Goal: Task Accomplishment & Management: Use online tool/utility

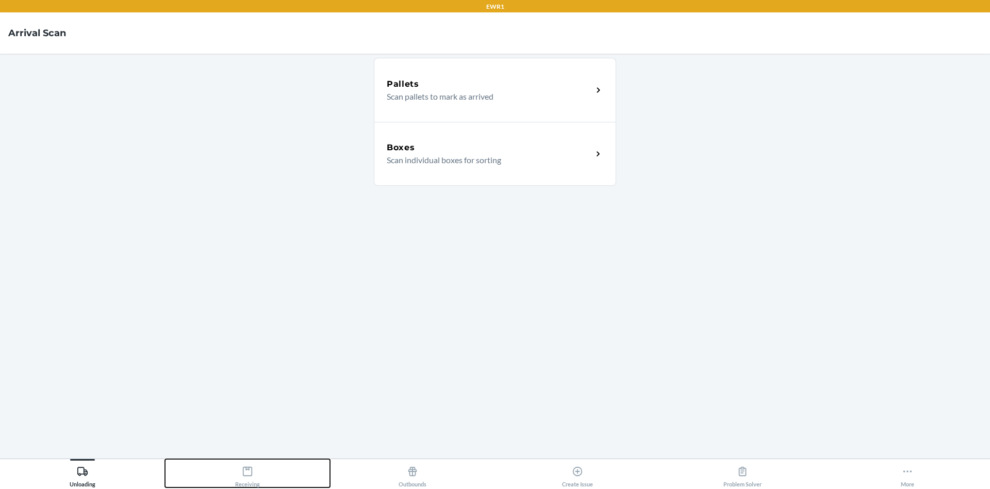
click at [271, 477] on button "Receiving" at bounding box center [247, 473] width 165 height 28
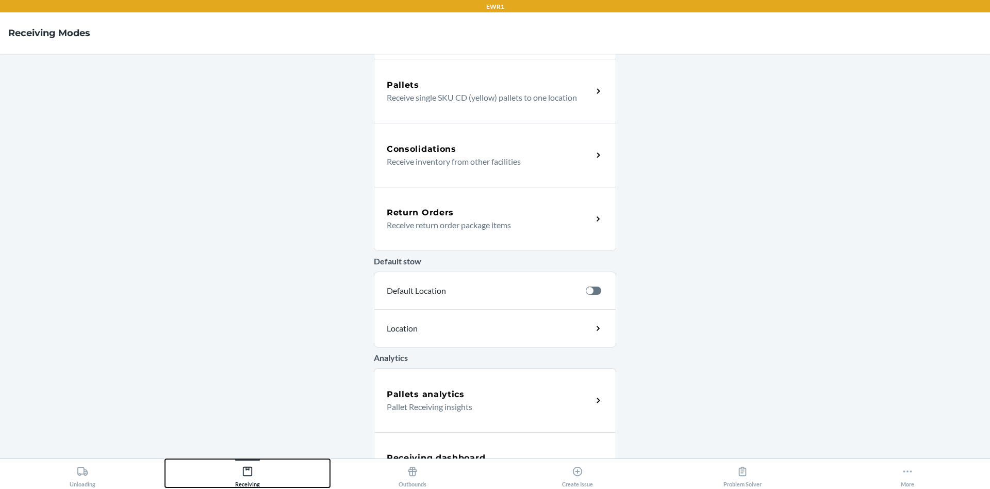
scroll to position [231, 0]
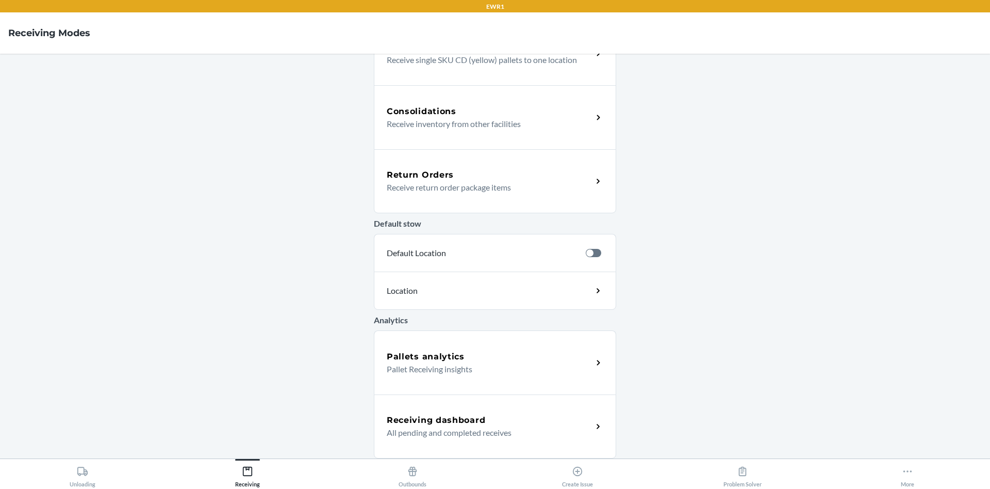
click at [422, 426] on p "All pending and completed receives" at bounding box center [486, 432] width 198 height 12
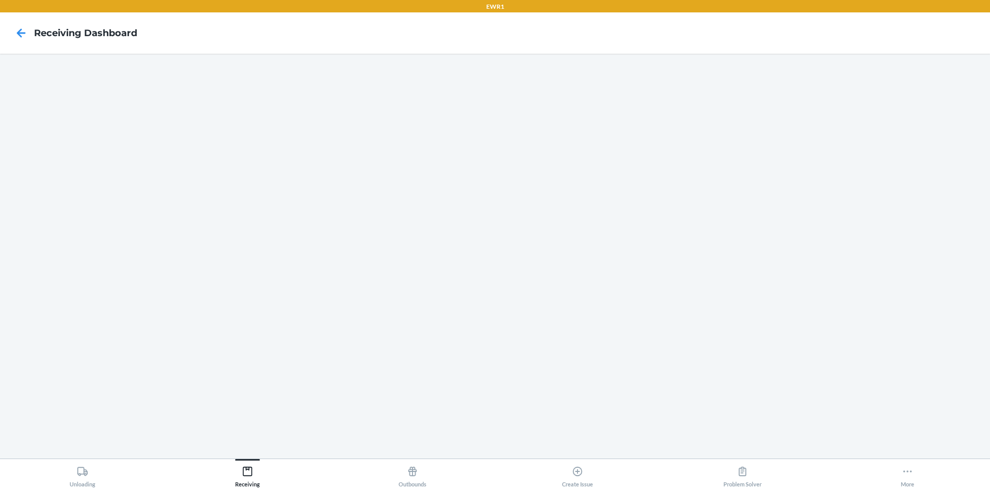
click at [593, 60] on main at bounding box center [495, 256] width 990 height 404
